Goal: Task Accomplishment & Management: Complete application form

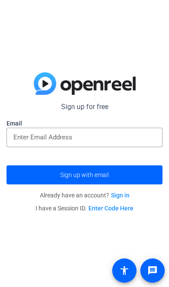
click at [39, 139] on input "email" at bounding box center [84, 137] width 142 height 10
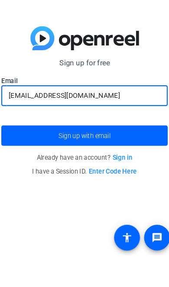
click at [20, 165] on span "submit" at bounding box center [85, 175] width 156 height 21
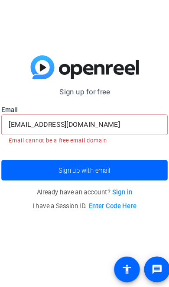
click at [14, 130] on input "[EMAIL_ADDRESS][DOMAIN_NAME]" at bounding box center [84, 135] width 142 height 10
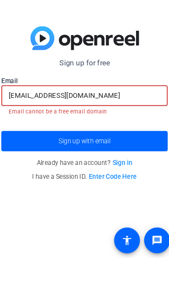
click at [17, 130] on input "[EMAIL_ADDRESS][DOMAIN_NAME]" at bounding box center [84, 135] width 142 height 10
click at [20, 130] on input "[EMAIL_ADDRESS][DOMAIN_NAME]" at bounding box center [84, 135] width 142 height 10
click at [22, 130] on input "[EMAIL_ADDRESS][DOMAIN_NAME]" at bounding box center [84, 135] width 142 height 10
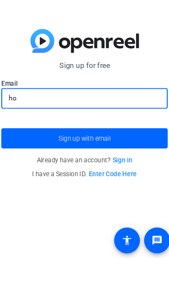
type input "h"
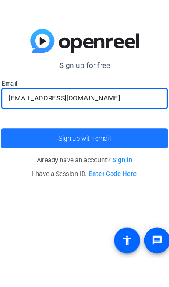
type input "[EMAIL_ADDRESS][DOMAIN_NAME]"
click at [22, 165] on span "submit" at bounding box center [85, 175] width 156 height 21
